Goal: Transaction & Acquisition: Download file/media

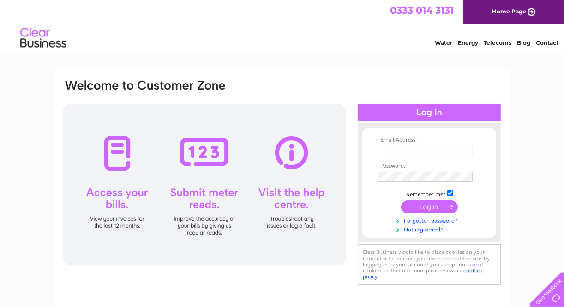
type input "yvonne@robertmackie.com"
click at [416, 204] on input "submit" at bounding box center [429, 206] width 57 height 13
click at [426, 206] on input "submit" at bounding box center [429, 206] width 57 height 13
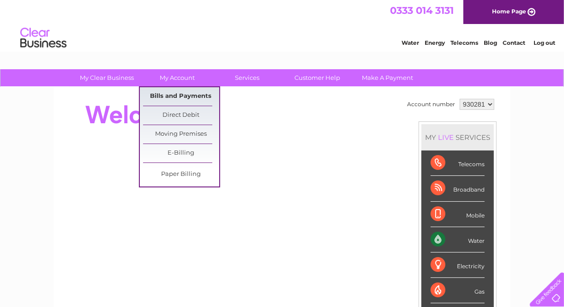
click at [180, 95] on link "Bills and Payments" at bounding box center [181, 96] width 76 height 18
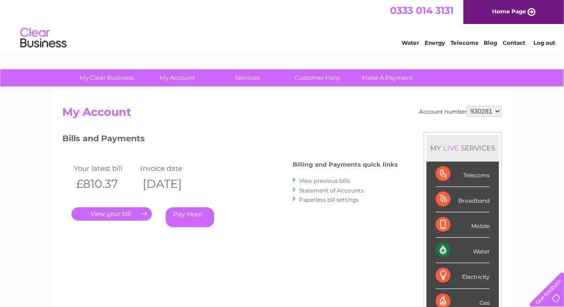
click at [300, 180] on link "View previous bills" at bounding box center [324, 180] width 51 height 7
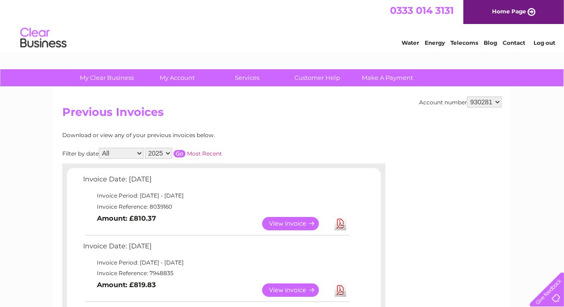
click at [340, 222] on link "Download" at bounding box center [341, 223] width 12 height 13
